Goal: Information Seeking & Learning: Learn about a topic

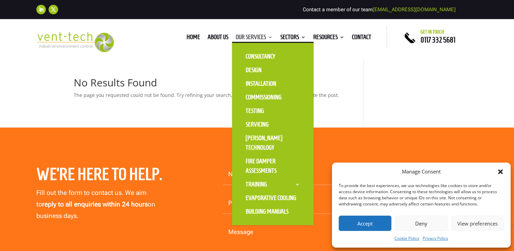
click at [269, 38] on link "Our Services" at bounding box center [254, 38] width 37 height 7
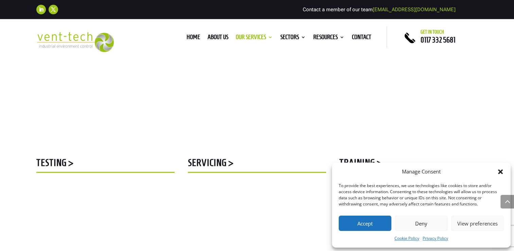
scroll to position [578, 0]
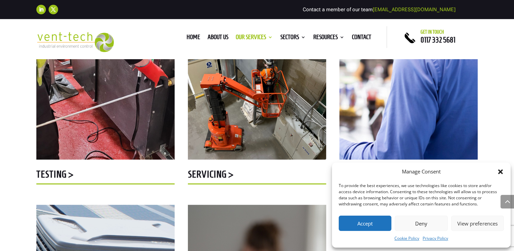
click at [213, 170] on h5 "Servicing >" at bounding box center [257, 175] width 138 height 13
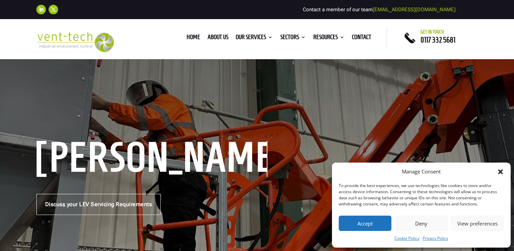
drag, startPoint x: 436, startPoint y: 222, endPoint x: 432, endPoint y: 222, distance: 4.5
click at [436, 222] on button "Deny" at bounding box center [421, 223] width 53 height 15
